Goal: Task Accomplishment & Management: Use online tool/utility

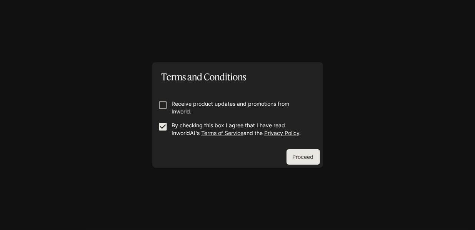
click at [303, 153] on button "Proceed" at bounding box center [302, 156] width 33 height 15
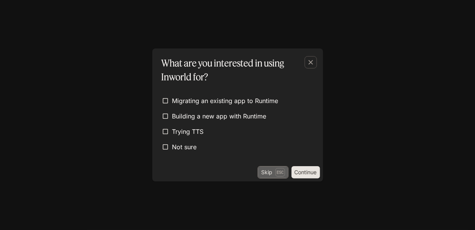
click at [279, 171] on p "Esc" at bounding box center [280, 172] width 10 height 8
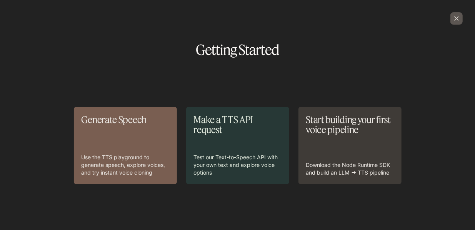
click at [452, 17] on icon "button" at bounding box center [456, 19] width 8 height 8
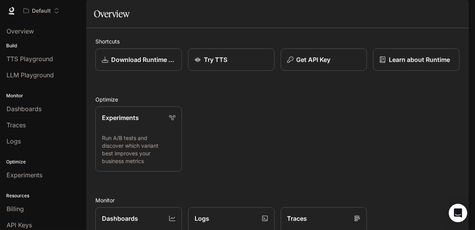
click at [333, 103] on h2 "Optimize" at bounding box center [277, 99] width 364 height 8
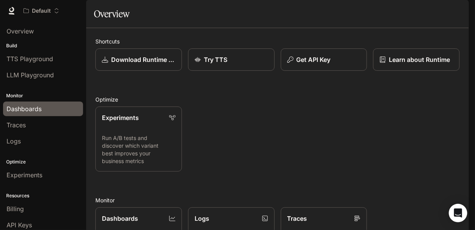
click at [37, 111] on span "Dashboards" at bounding box center [24, 108] width 35 height 9
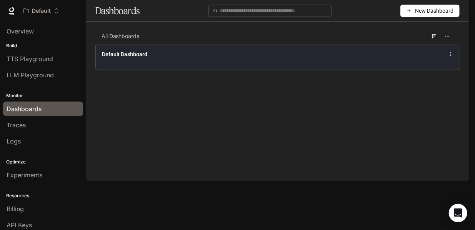
click at [329, 70] on div "Default Dashboard" at bounding box center [277, 57] width 363 height 25
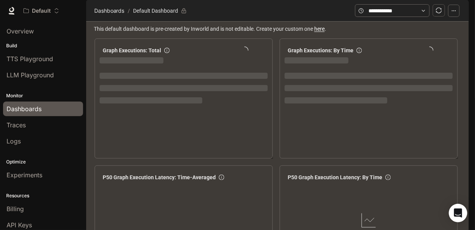
click at [63, 110] on div "Dashboards" at bounding box center [43, 108] width 73 height 9
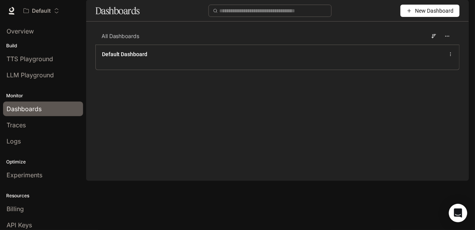
click at [435, 15] on span "New Dashboard" at bounding box center [434, 11] width 38 height 8
click at [433, 48] on div "Create dashboard" at bounding box center [421, 49] width 64 height 8
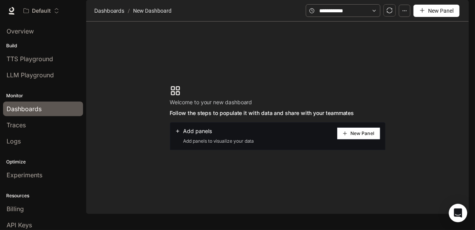
click at [363, 140] on button "New Panel" at bounding box center [358, 133] width 43 height 12
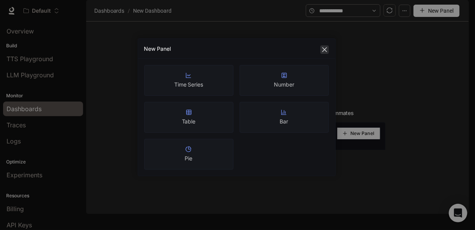
click at [324, 50] on icon "close" at bounding box center [324, 50] width 6 height 6
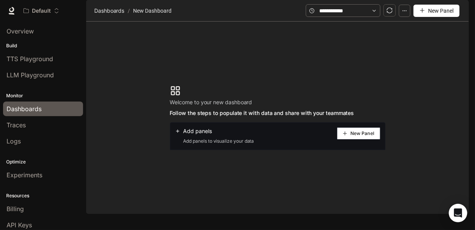
click at [176, 134] on icon at bounding box center [177, 130] width 5 height 5
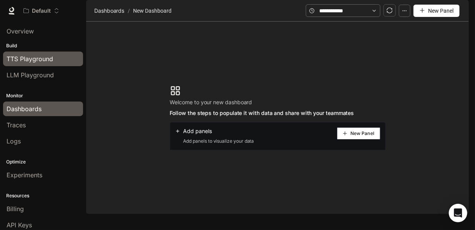
click at [37, 56] on span "TTS Playground" at bounding box center [30, 58] width 47 height 9
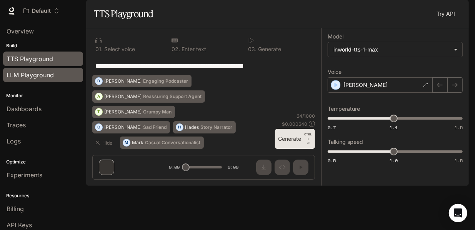
click at [23, 72] on span "LLM Playground" at bounding box center [30, 74] width 47 height 9
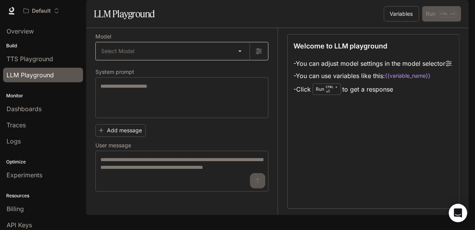
click at [187, 72] on body "Skip to main content Default TTS TTS Runtime Runtime Documentation Documentatio…" at bounding box center [237, 115] width 475 height 230
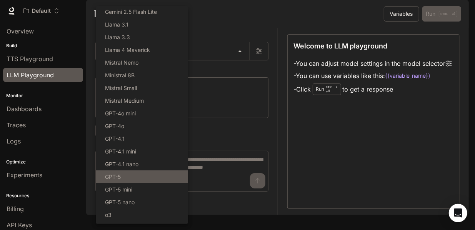
scroll to position [100, 0]
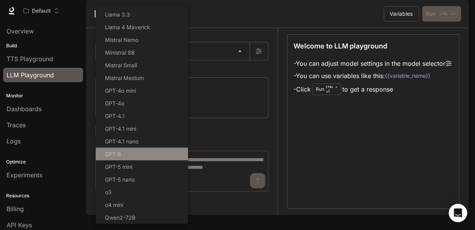
click at [153, 150] on li "GPT-5" at bounding box center [142, 154] width 92 height 13
type input "*****"
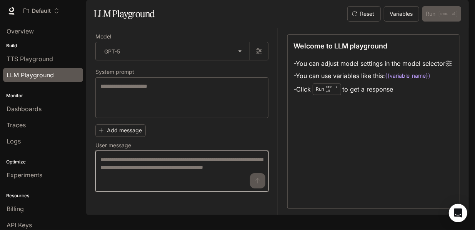
click at [189, 186] on textarea at bounding box center [181, 171] width 163 height 31
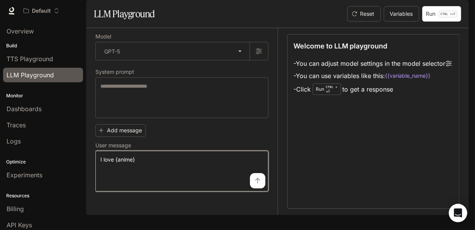
type textarea "**********"
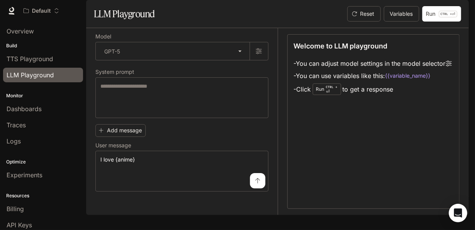
click at [257, 183] on icon "submit" at bounding box center [257, 180] width 5 height 5
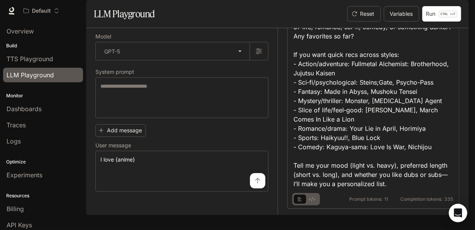
scroll to position [47, 0]
click at [375, 85] on div "Nice! What kinds of anime do you like—action, slice-of-life, romance, sci-fi, c…" at bounding box center [374, 100] width 160 height 175
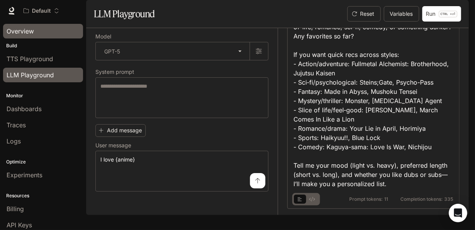
click at [59, 32] on div "Overview" at bounding box center [43, 31] width 73 height 9
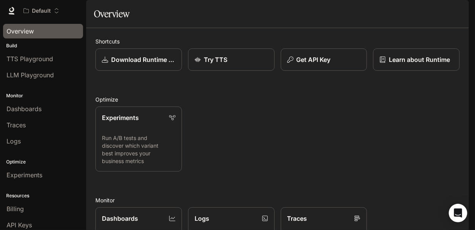
click at [457, 17] on button "button" at bounding box center [457, 10] width 15 height 15
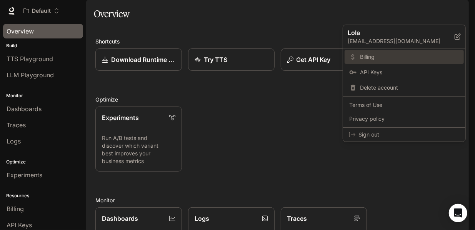
click at [364, 56] on span "Billing" at bounding box center [409, 57] width 99 height 8
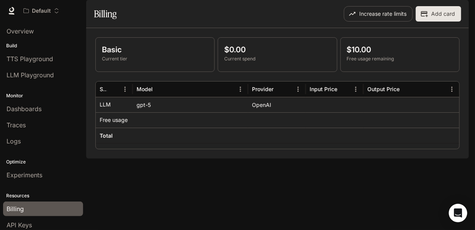
click at [324, 143] on div at bounding box center [335, 135] width 58 height 15
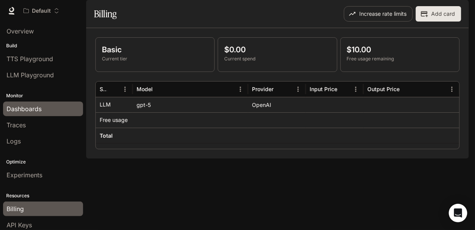
click at [42, 103] on link "Dashboards" at bounding box center [43, 108] width 80 height 15
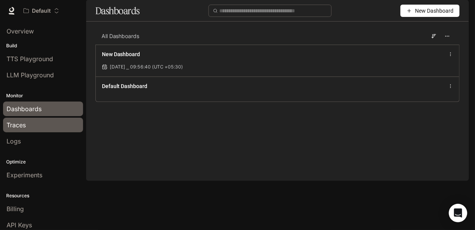
click at [62, 121] on div "Traces" at bounding box center [43, 124] width 73 height 9
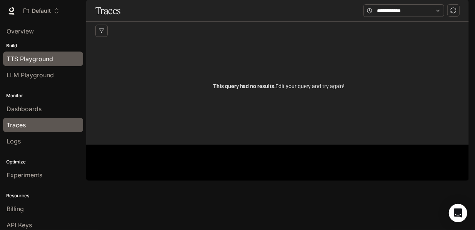
click at [46, 59] on span "TTS Playground" at bounding box center [30, 58] width 47 height 9
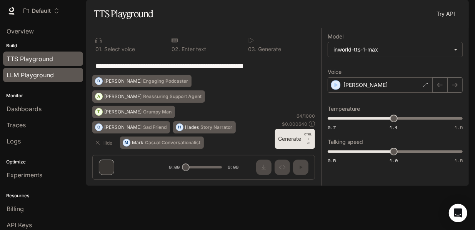
click at [41, 78] on span "LLM Playground" at bounding box center [30, 74] width 47 height 9
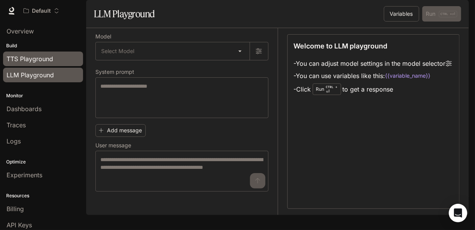
click at [50, 61] on span "TTS Playground" at bounding box center [30, 58] width 47 height 9
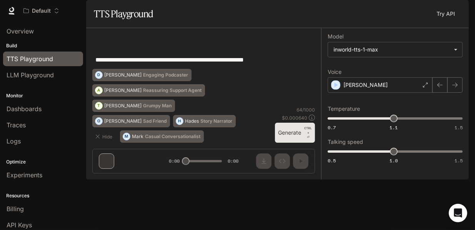
click at [443, 22] on link "Try API" at bounding box center [445, 13] width 25 height 15
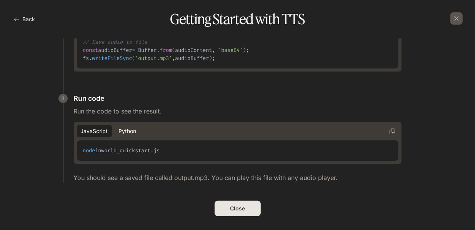
scroll to position [369, 0]
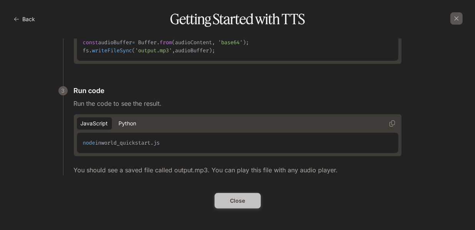
click at [250, 203] on button "Close" at bounding box center [238, 200] width 46 height 15
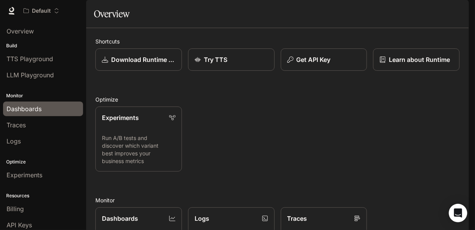
click at [50, 111] on div "Dashboards" at bounding box center [43, 108] width 73 height 9
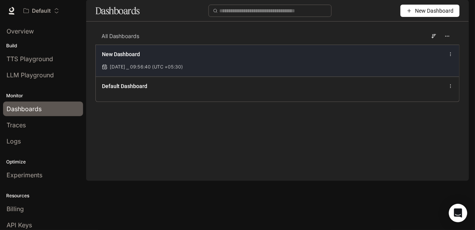
click at [402, 77] on div "New Dashboard [DATE] ⎯ 09:56:40 (UTC +05:30)" at bounding box center [277, 61] width 363 height 32
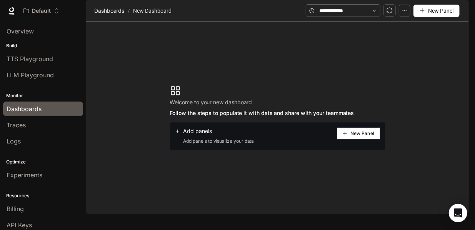
click at [437, 15] on span "New Panel" at bounding box center [440, 11] width 25 height 8
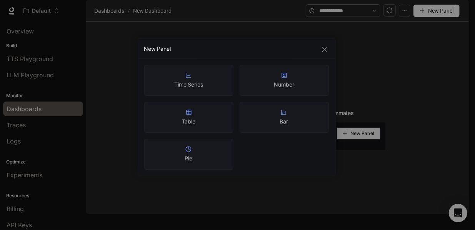
click at [211, 116] on div "Table" at bounding box center [188, 117] width 89 height 31
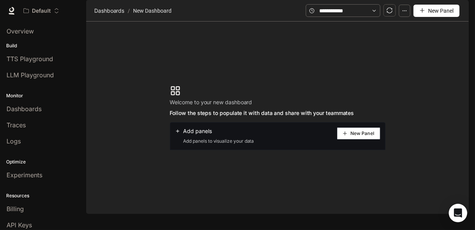
click at [406, 13] on icon "button" at bounding box center [404, 10] width 5 height 5
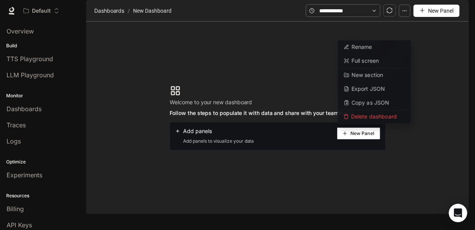
click at [446, 78] on section "Welcome to your new dashboard Follow the steps to populate it with data and sha…" at bounding box center [277, 118] width 383 height 192
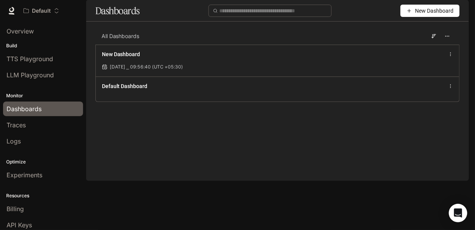
click at [325, 113] on main "Dashboards New Dashboard All Dashboards New Dashboard [DATE] ⎯ 09:56:40 (UTC +0…" at bounding box center [277, 56] width 383 height 113
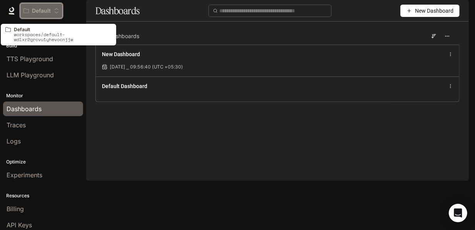
click at [55, 10] on icon "Open workspace menu" at bounding box center [56, 10] width 5 height 5
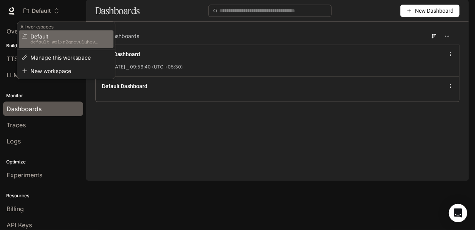
click at [55, 12] on div "Open workspace menu" at bounding box center [237, 115] width 475 height 230
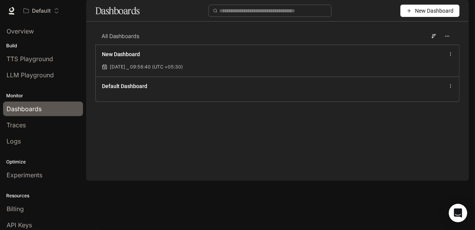
click at [315, 113] on main "Dashboards New Dashboard All Dashboards New Dashboard [DATE] ⎯ 09:56:40 (UTC +0…" at bounding box center [277, 56] width 383 height 113
click at [462, 3] on button "button" at bounding box center [457, 10] width 15 height 15
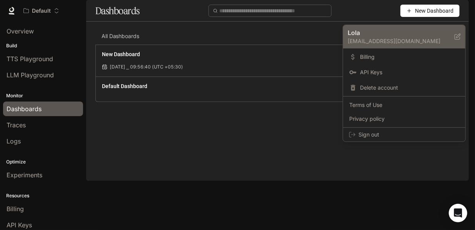
click at [370, 37] on p "[EMAIL_ADDRESS][DOMAIN_NAME]" at bounding box center [401, 41] width 107 height 8
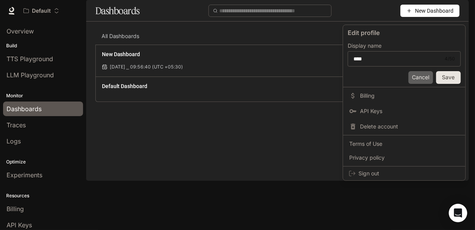
click at [422, 79] on button "Cancel" at bounding box center [420, 77] width 25 height 13
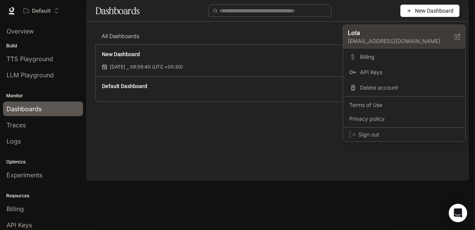
click at [458, 36] on icon at bounding box center [457, 36] width 6 height 6
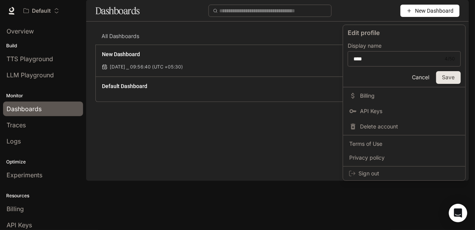
click at [429, 75] on button "Cancel" at bounding box center [420, 77] width 25 height 13
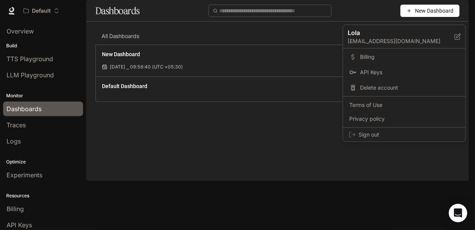
click at [115, 141] on div at bounding box center [237, 115] width 475 height 230
